Goal: Check status: Check status

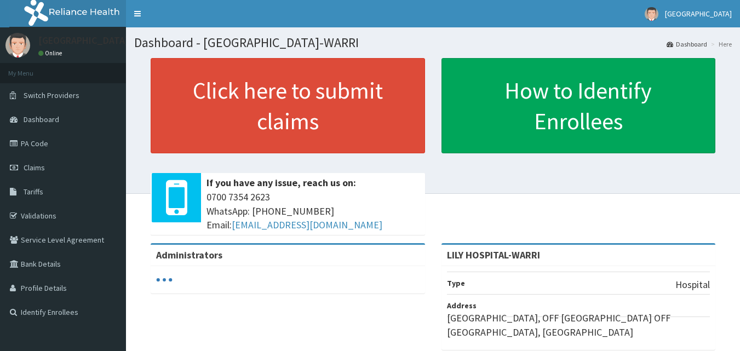
click at [46, 168] on link "Claims" at bounding box center [63, 167] width 126 height 24
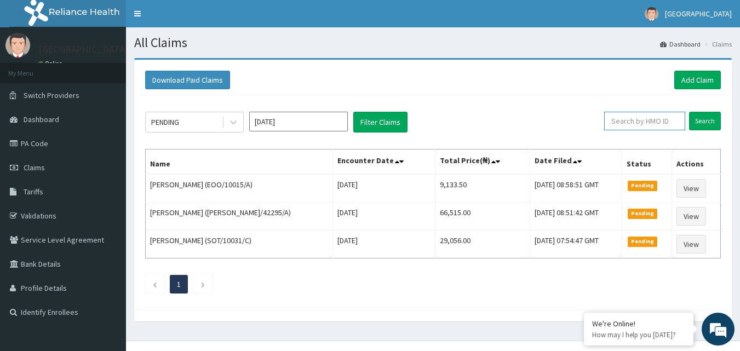
click at [635, 124] on input "text" at bounding box center [644, 121] width 81 height 19
type input "[PERSON_NAME]"
click at [710, 119] on input "Search" at bounding box center [705, 121] width 32 height 19
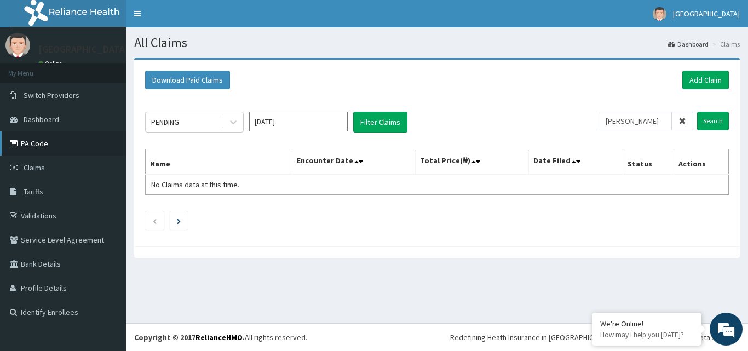
click at [99, 148] on link "PA Code" at bounding box center [63, 143] width 126 height 24
